Goal: Navigation & Orientation: Find specific page/section

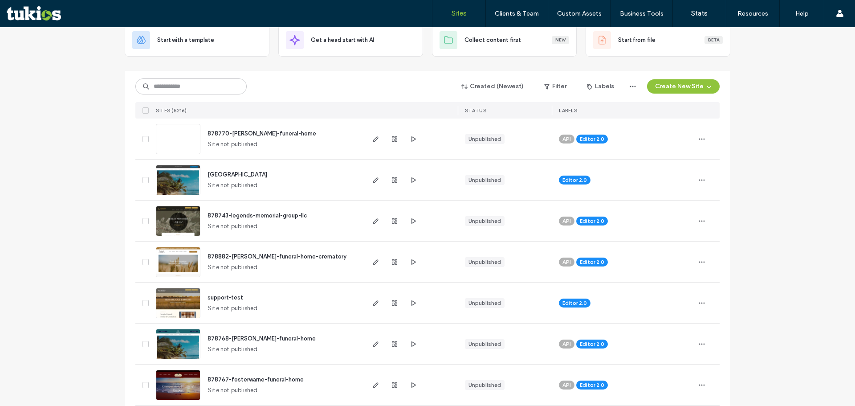
scroll to position [134, 0]
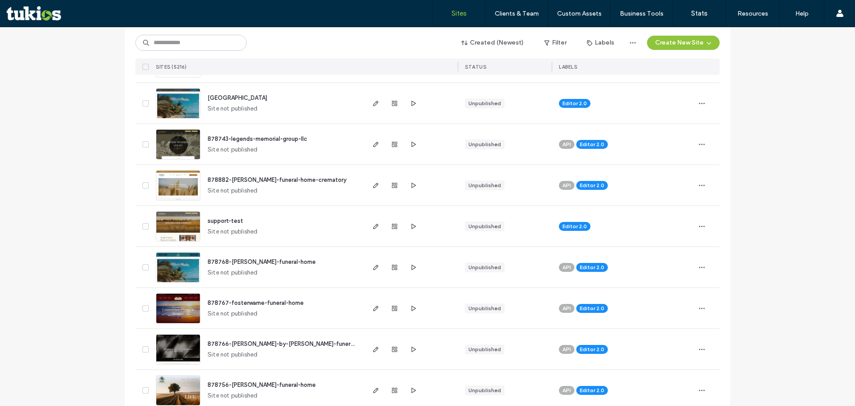
click at [234, 224] on span "support-test" at bounding box center [226, 220] width 36 height 7
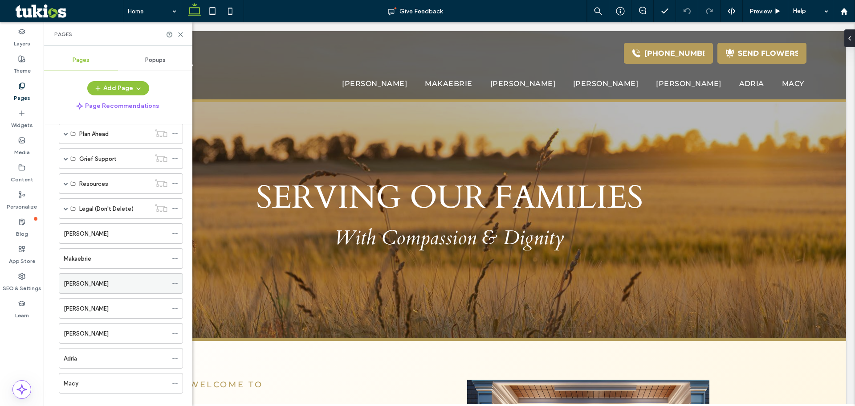
scroll to position [130, 0]
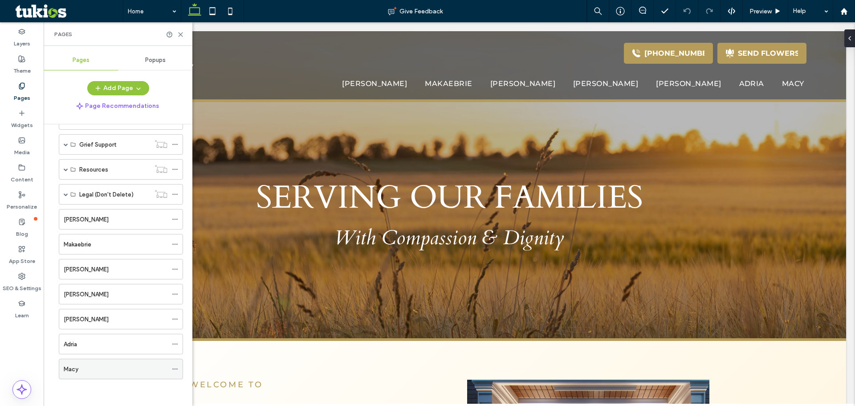
click at [109, 369] on div "Macy" at bounding box center [116, 368] width 104 height 9
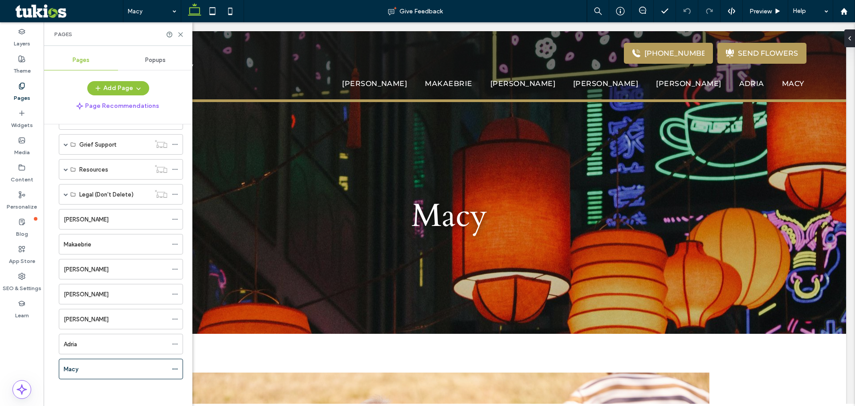
click at [117, 339] on div "Adria" at bounding box center [116, 344] width 104 height 20
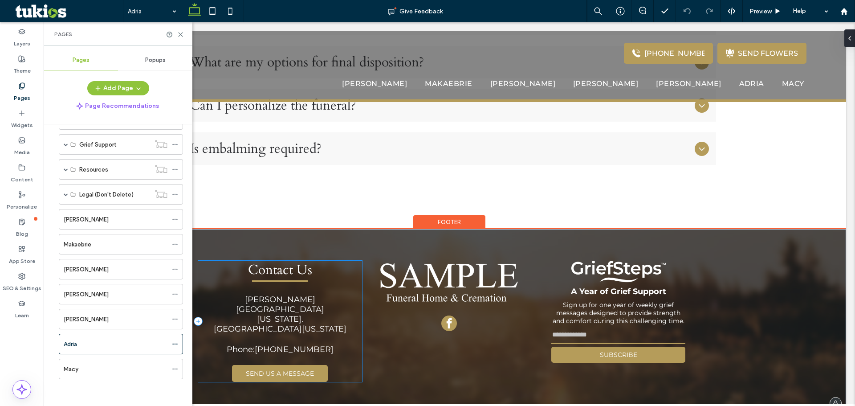
scroll to position [861, 0]
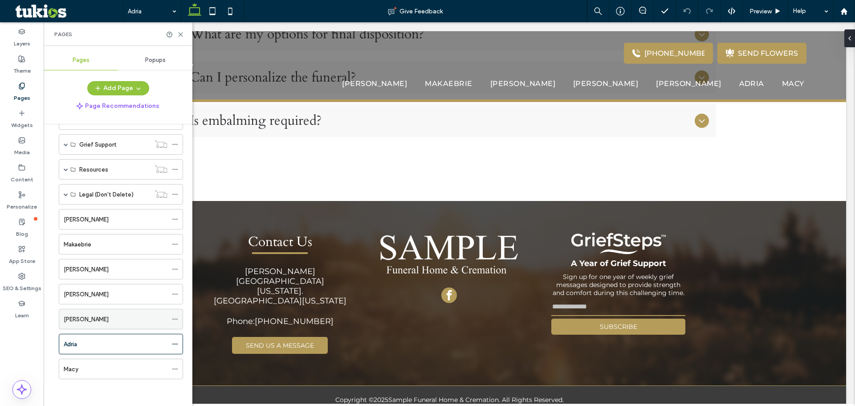
click at [89, 313] on div "[PERSON_NAME]" at bounding box center [116, 319] width 104 height 20
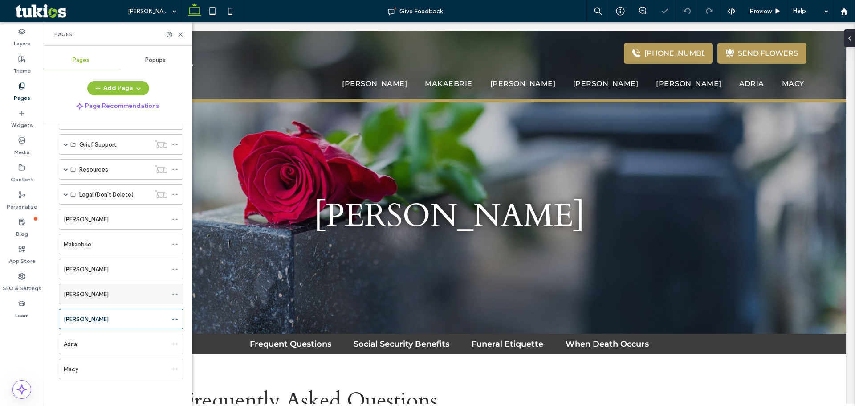
click at [132, 299] on div "[PERSON_NAME]" at bounding box center [116, 294] width 104 height 20
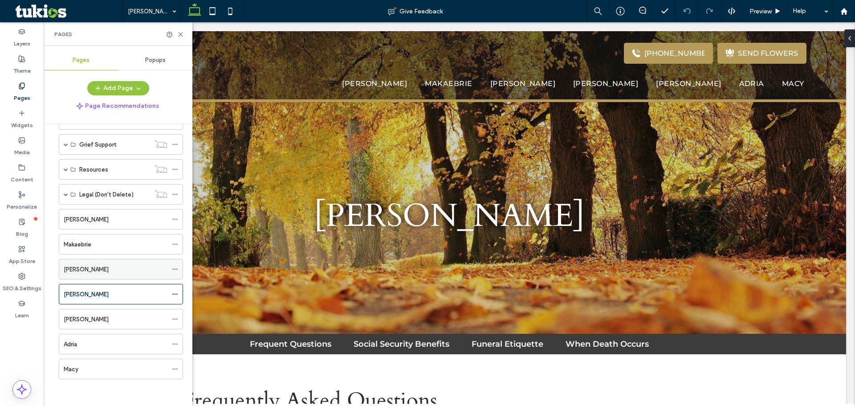
click at [94, 265] on div "[PERSON_NAME]" at bounding box center [116, 269] width 104 height 9
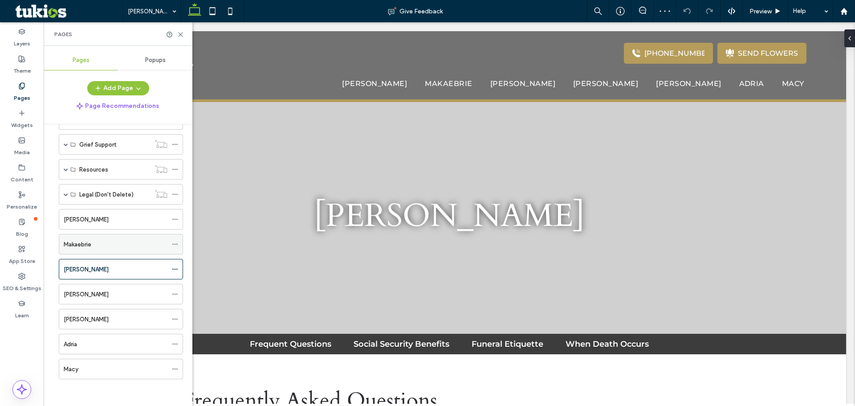
click at [134, 250] on div "Makaebrie" at bounding box center [116, 244] width 104 height 20
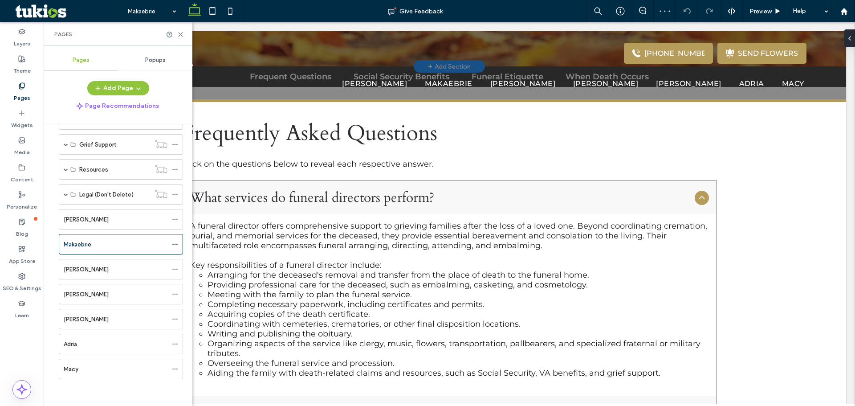
scroll to position [45, 0]
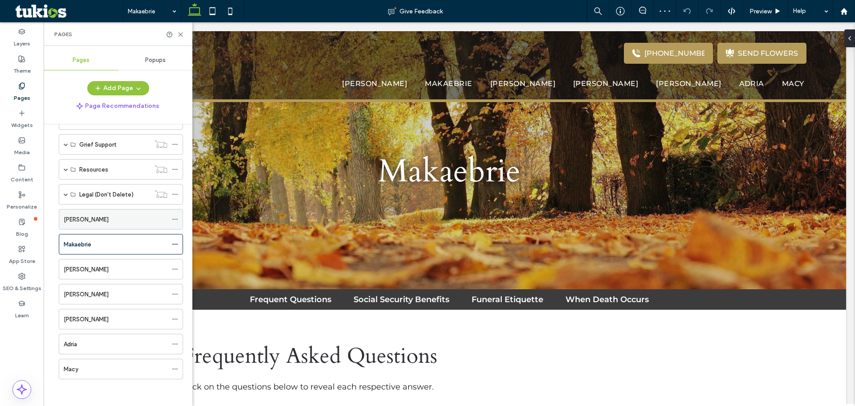
click at [129, 225] on div "[PERSON_NAME]" at bounding box center [116, 219] width 104 height 20
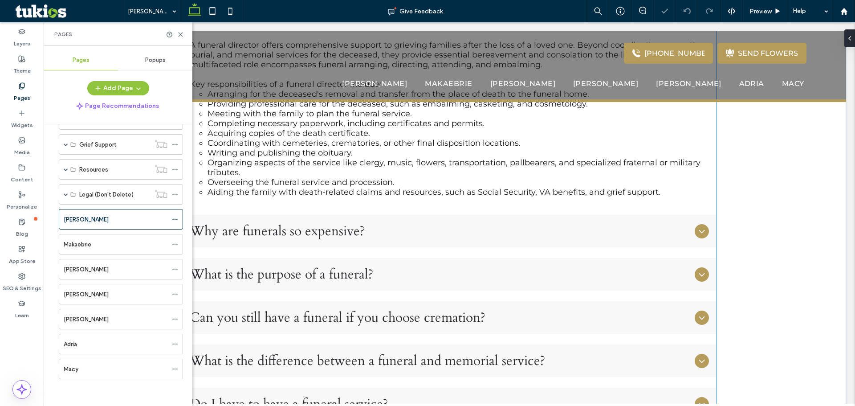
scroll to position [356, 0]
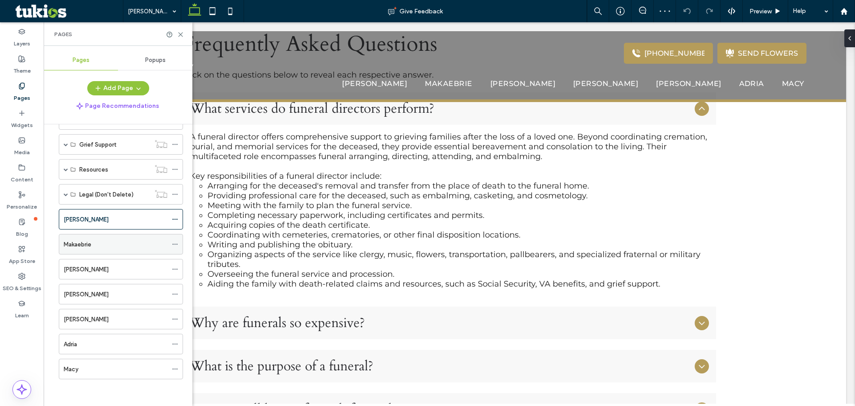
click at [106, 247] on div "Makaebrie" at bounding box center [116, 244] width 104 height 9
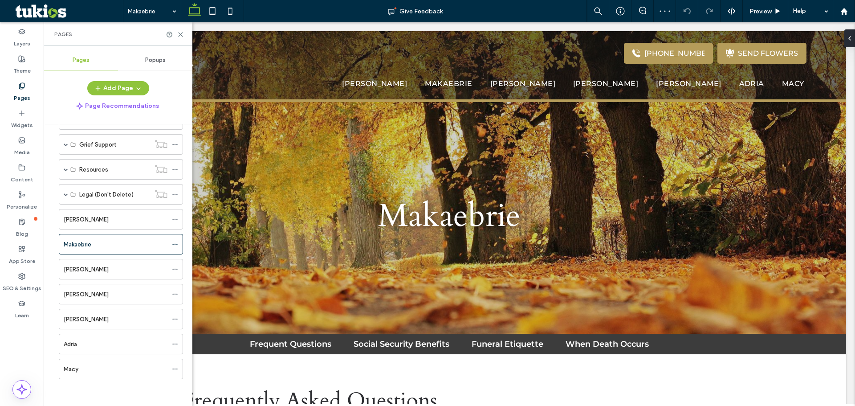
click at [180, 38] on div "Pages" at bounding box center [118, 34] width 149 height 24
click at [182, 34] on icon at bounding box center [180, 34] width 7 height 7
